Goal: Check status: Check status

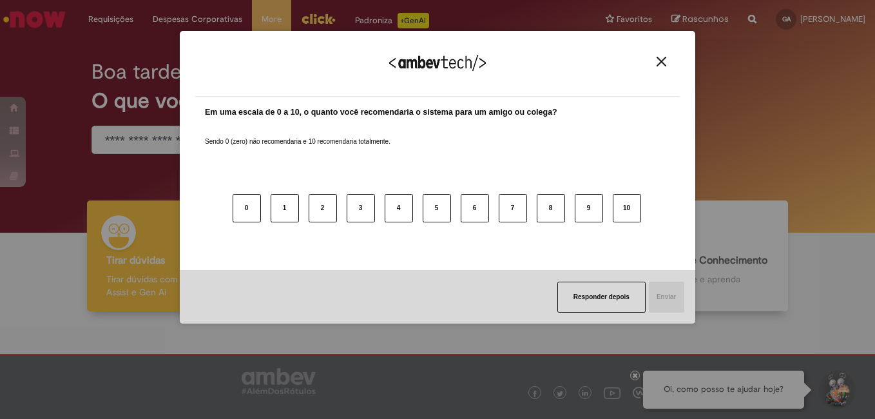
click at [663, 57] on img "Close" at bounding box center [662, 62] width 10 height 10
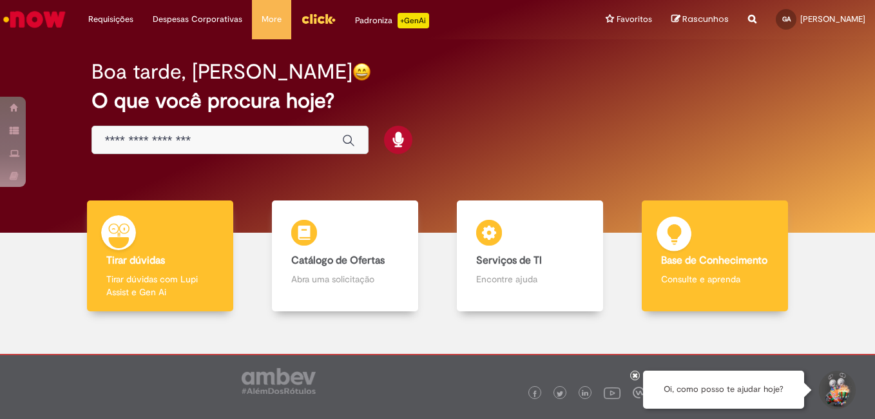
click at [717, 269] on div "Base de Conhecimento Base de Conhecimento Consulte e aprenda" at bounding box center [715, 256] width 147 height 112
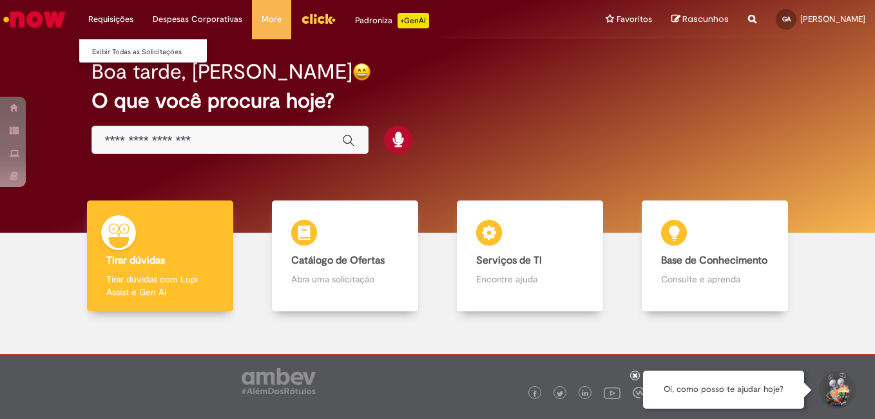
click at [112, 26] on li "Requisições Exibir Todas as Solicitações" at bounding box center [111, 19] width 64 height 39
click at [113, 54] on link "Exibir Todas as Solicitações" at bounding box center [150, 52] width 142 height 14
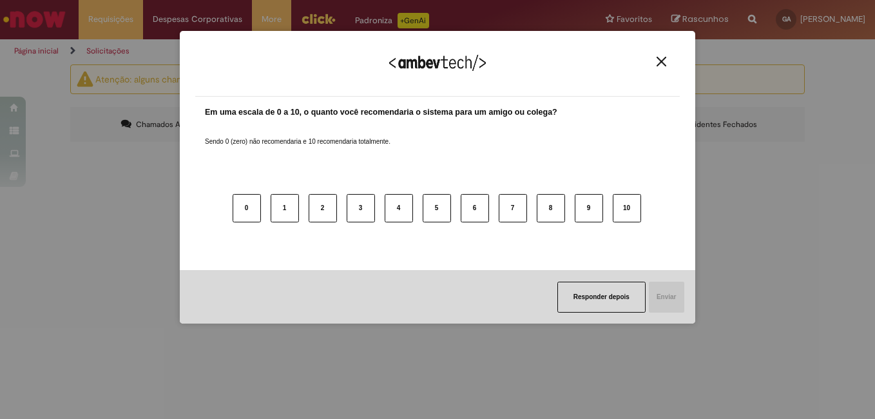
click at [661, 65] on img "Close" at bounding box center [662, 62] width 10 height 10
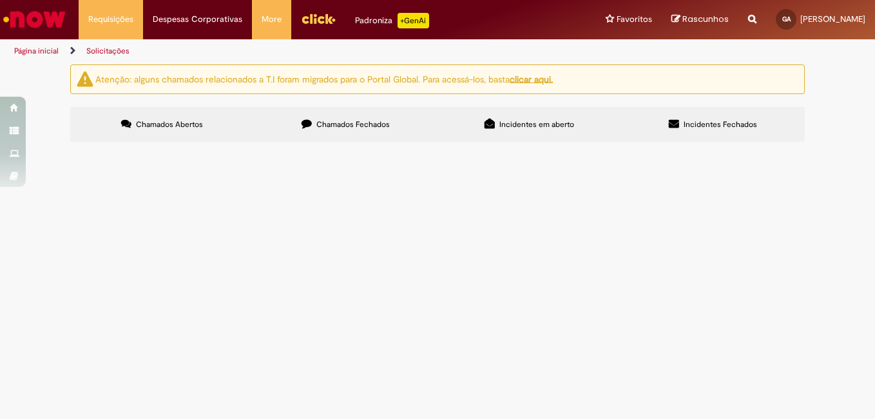
click at [347, 131] on label "Chamados Fechados" at bounding box center [346, 124] width 184 height 35
click at [548, 124] on span "Incidentes em aberto" at bounding box center [537, 124] width 75 height 10
click at [727, 118] on label "Incidentes Fechados" at bounding box center [713, 124] width 184 height 35
click at [173, 121] on span "Chamados Abertos" at bounding box center [169, 124] width 67 height 10
click at [364, 115] on label "Chamados Fechados" at bounding box center [346, 124] width 184 height 35
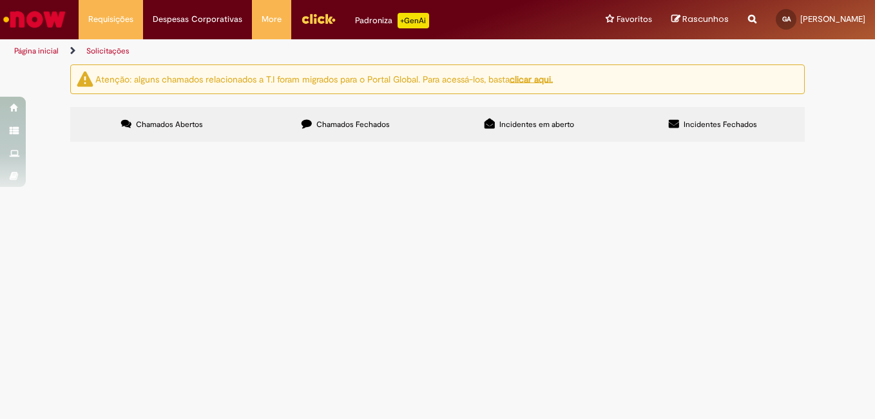
scroll to position [1, 0]
click at [0, 0] on div at bounding box center [0, 0] width 0 height 0
click at [212, 122] on label "Chamados Abertos" at bounding box center [162, 124] width 184 height 35
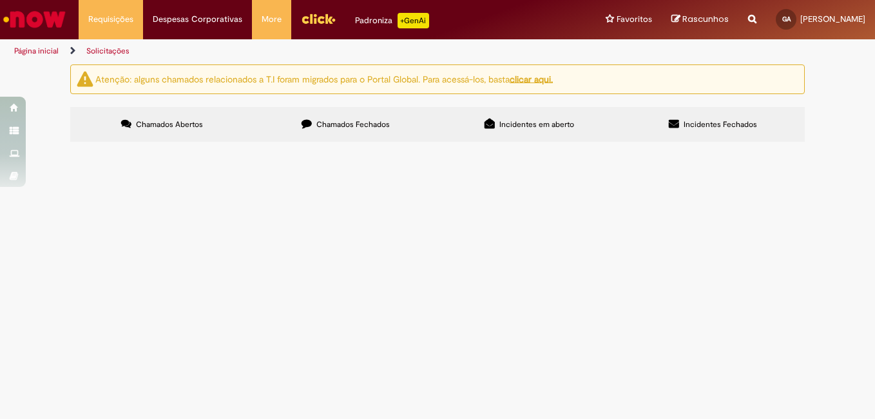
scroll to position [0, 0]
click at [37, 16] on img "Ir para a Homepage" at bounding box center [34, 19] width 66 height 26
